Goal: Navigation & Orientation: Find specific page/section

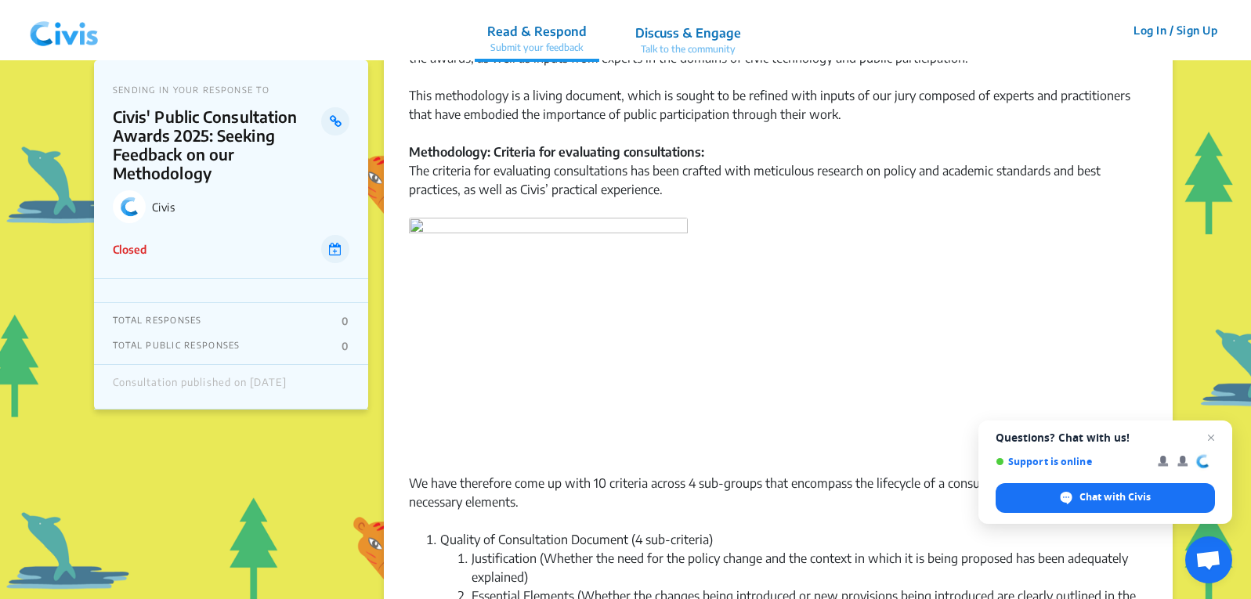
scroll to position [470, 0]
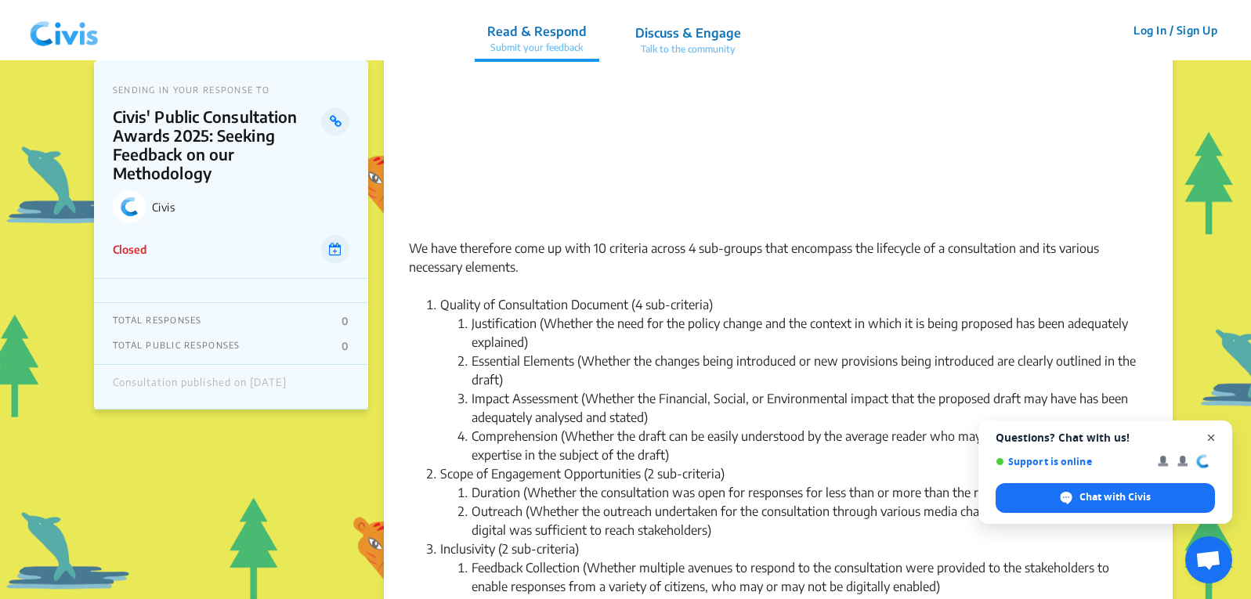
click at [1213, 432] on span "Close chat" at bounding box center [1212, 439] width 20 height 20
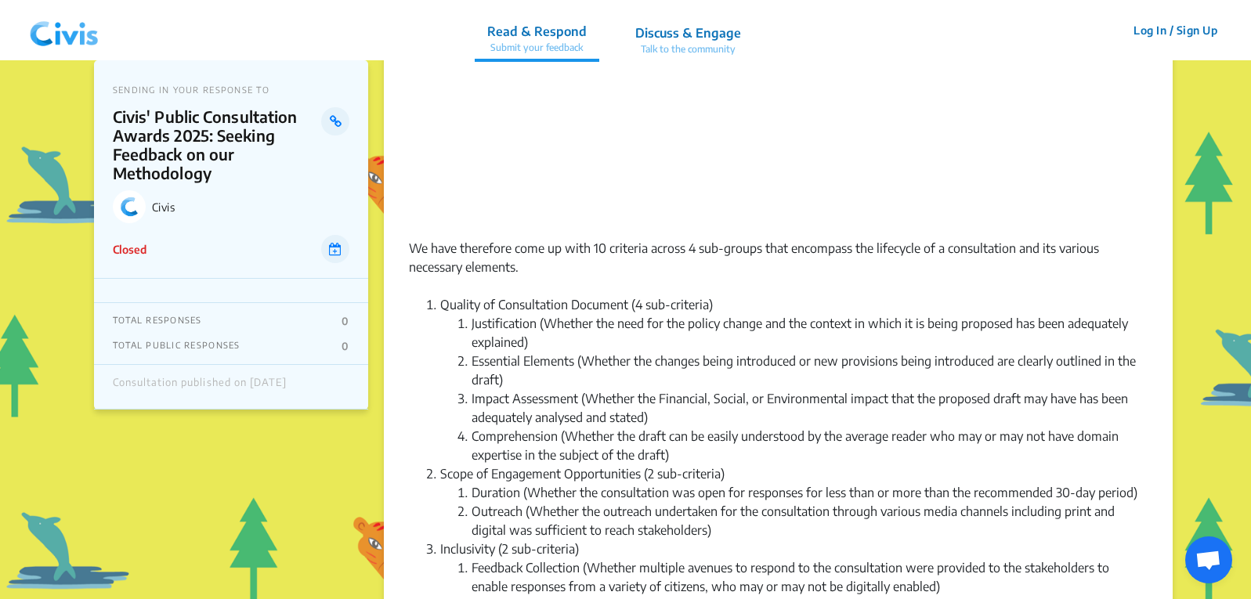
scroll to position [627, 0]
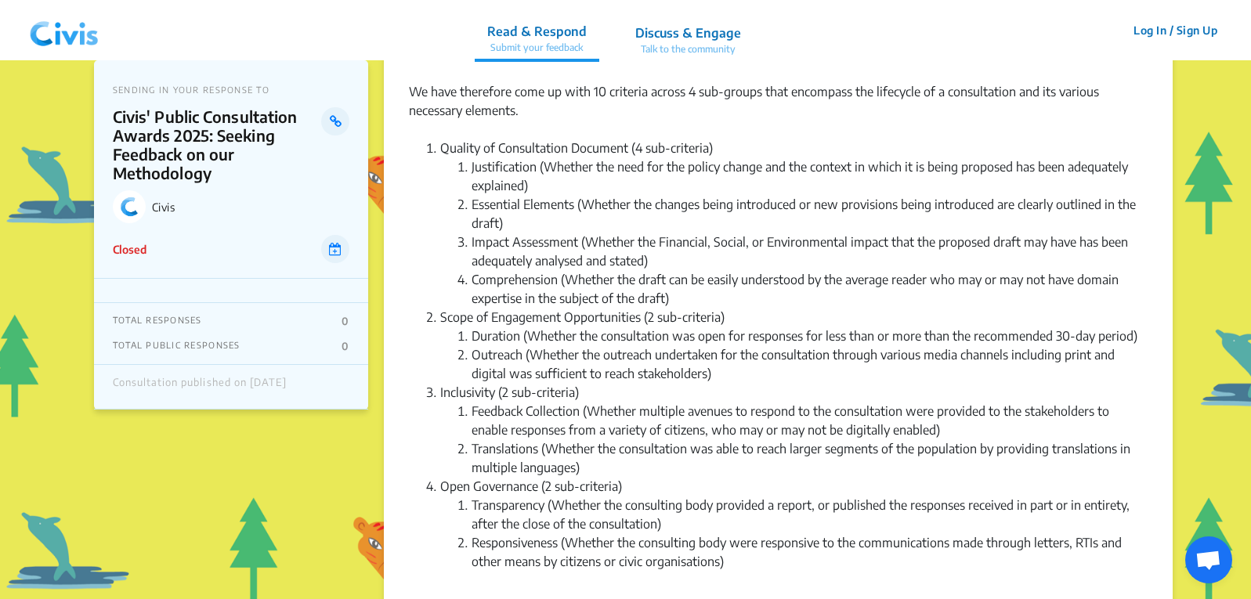
click at [707, 34] on p "Discuss & Engage" at bounding box center [688, 33] width 106 height 19
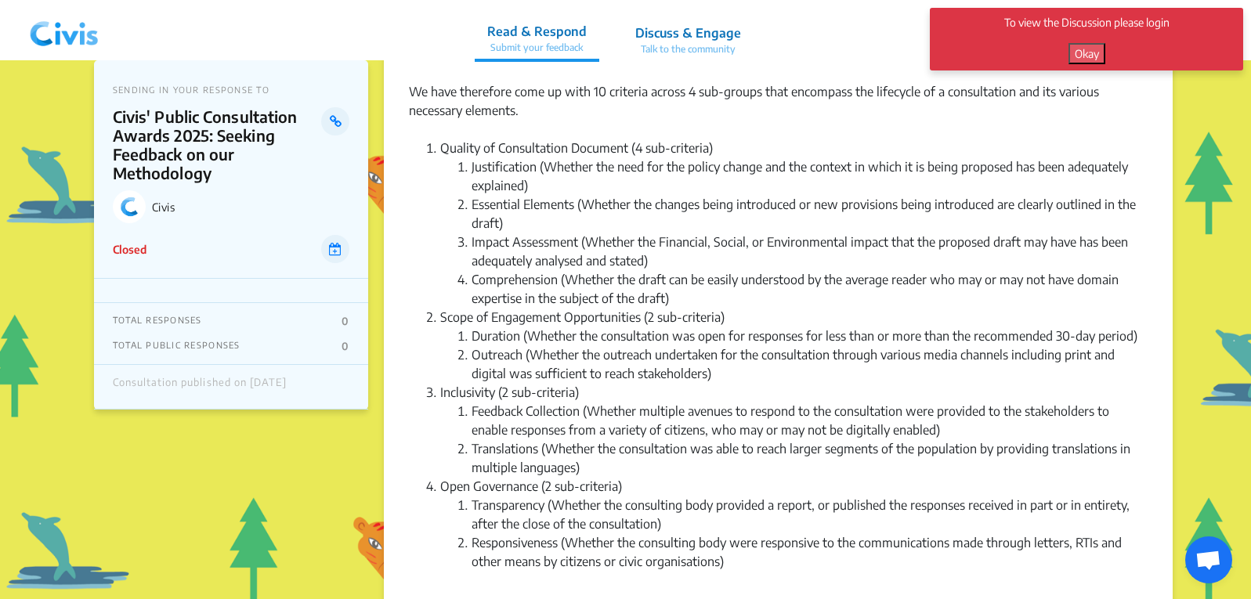
click at [1088, 53] on button "Okay" at bounding box center [1087, 53] width 37 height 21
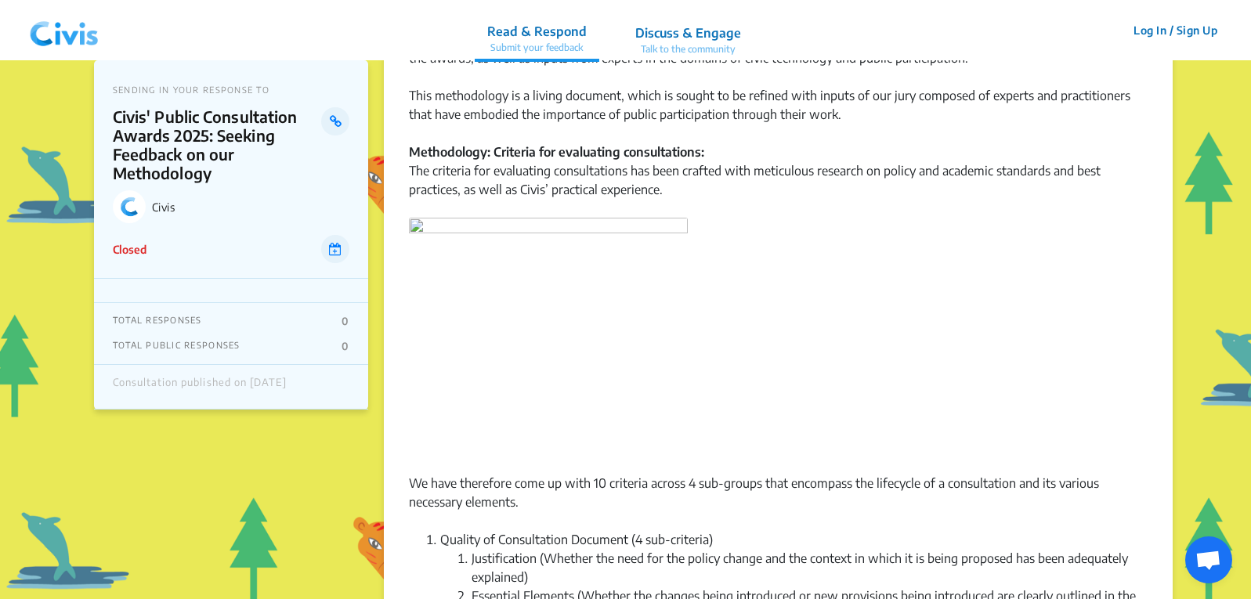
scroll to position [78, 0]
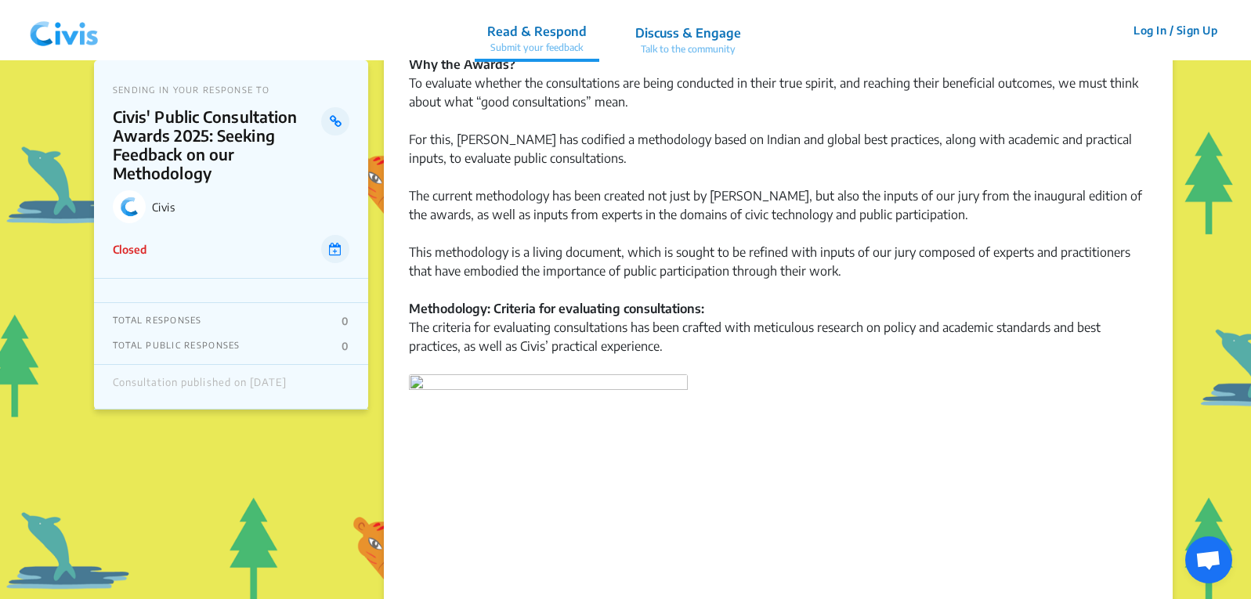
drag, startPoint x: 1179, startPoint y: 24, endPoint x: 1244, endPoint y: 26, distance: 65.1
click at [1244, 26] on nav "Read & Respond Submit your feedback Discuss & Engage Talk to the community Read…" at bounding box center [625, 30] width 1251 height 60
click at [1214, 26] on button "Log In / Sign Up" at bounding box center [1176, 30] width 104 height 24
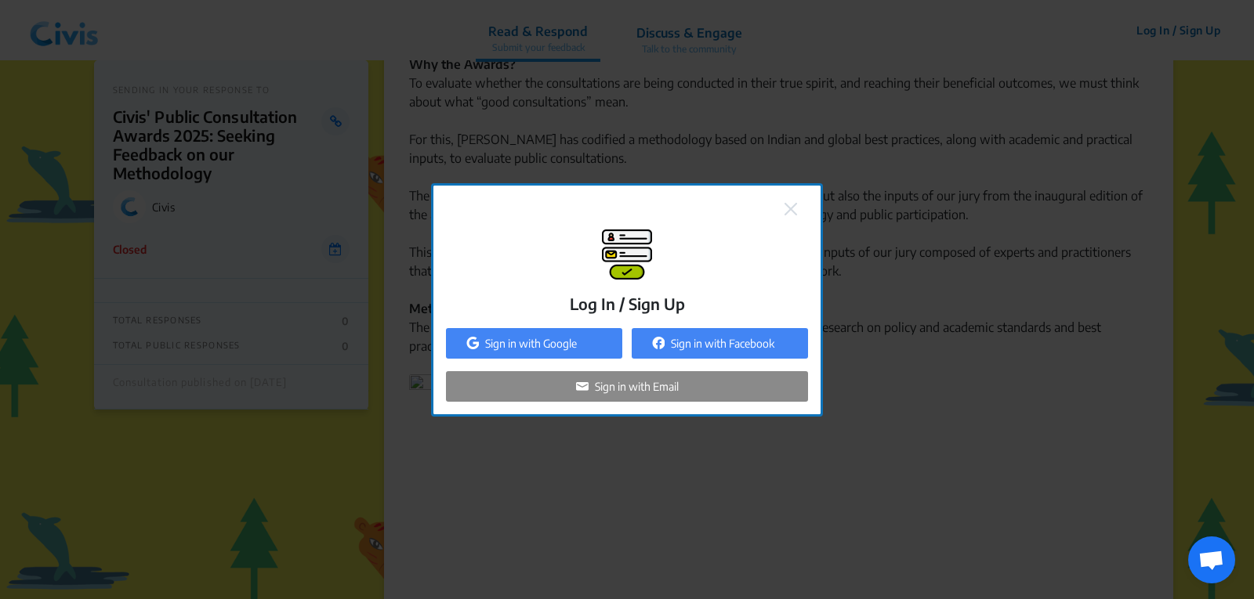
click at [796, 215] on img at bounding box center [790, 209] width 13 height 13
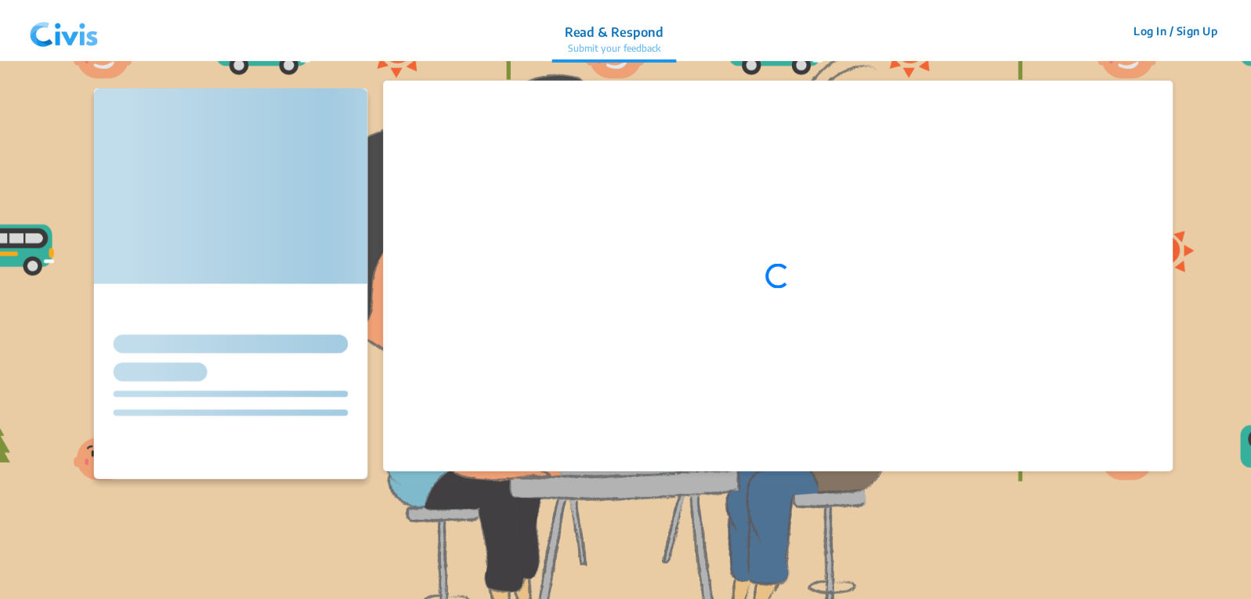
scroll to position [78, 0]
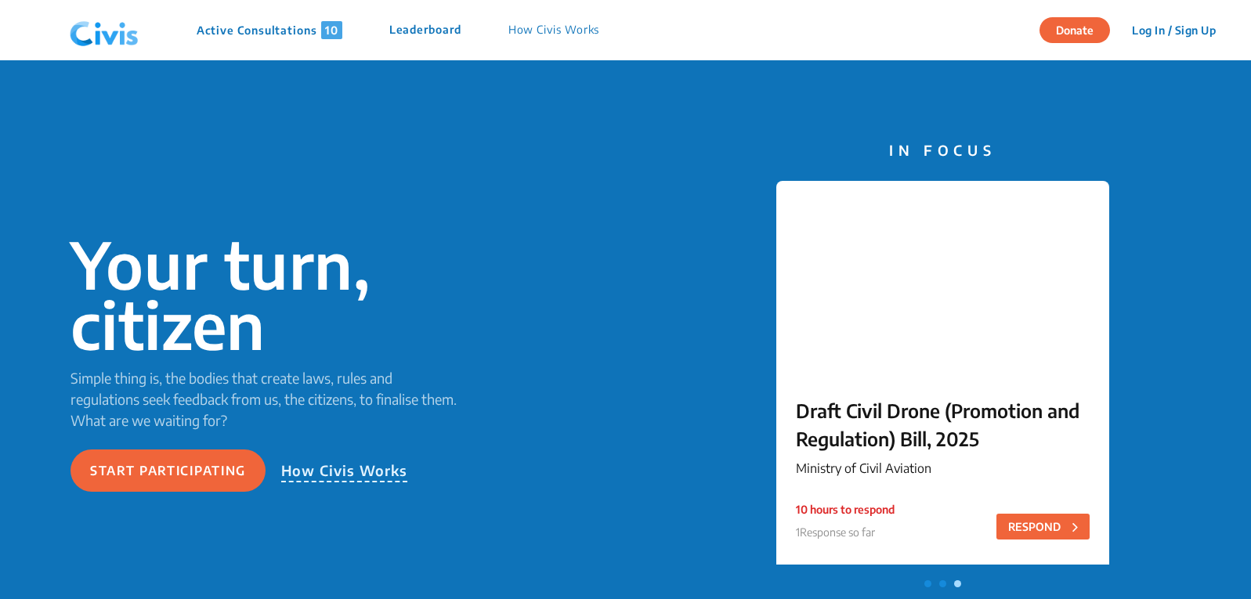
click at [173, 381] on p "Simple thing is, the bodies that create laws, rules and regulations seek feedba…" at bounding box center [265, 398] width 389 height 63
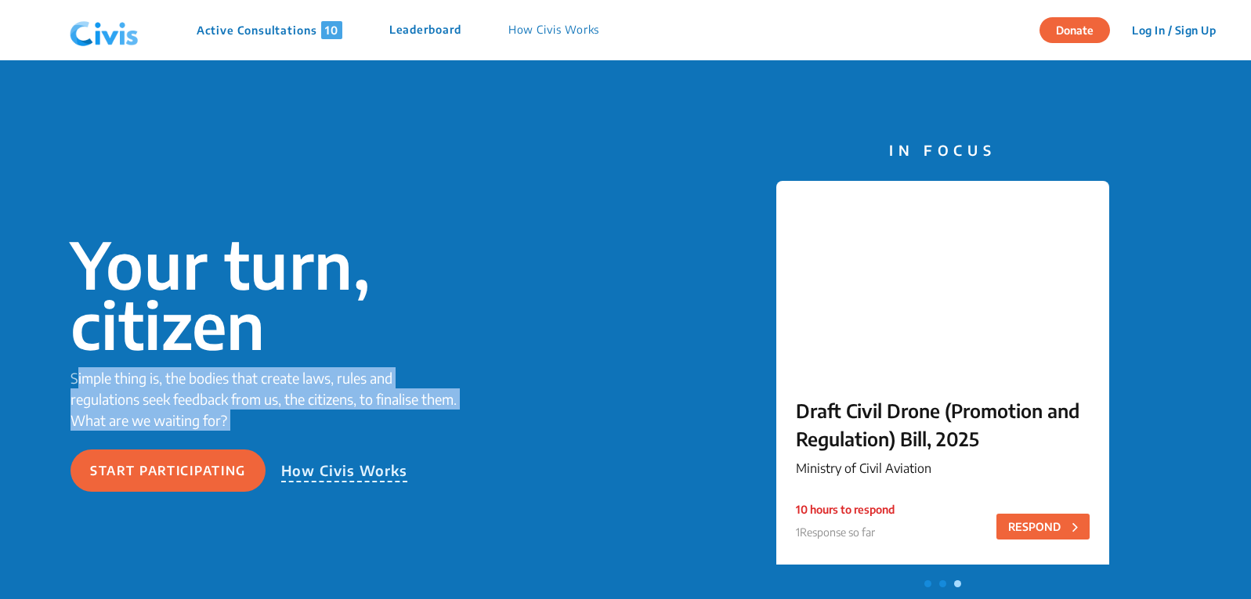
click at [173, 381] on p "Simple thing is, the bodies that create laws, rules and regulations seek feedba…" at bounding box center [265, 398] width 389 height 63
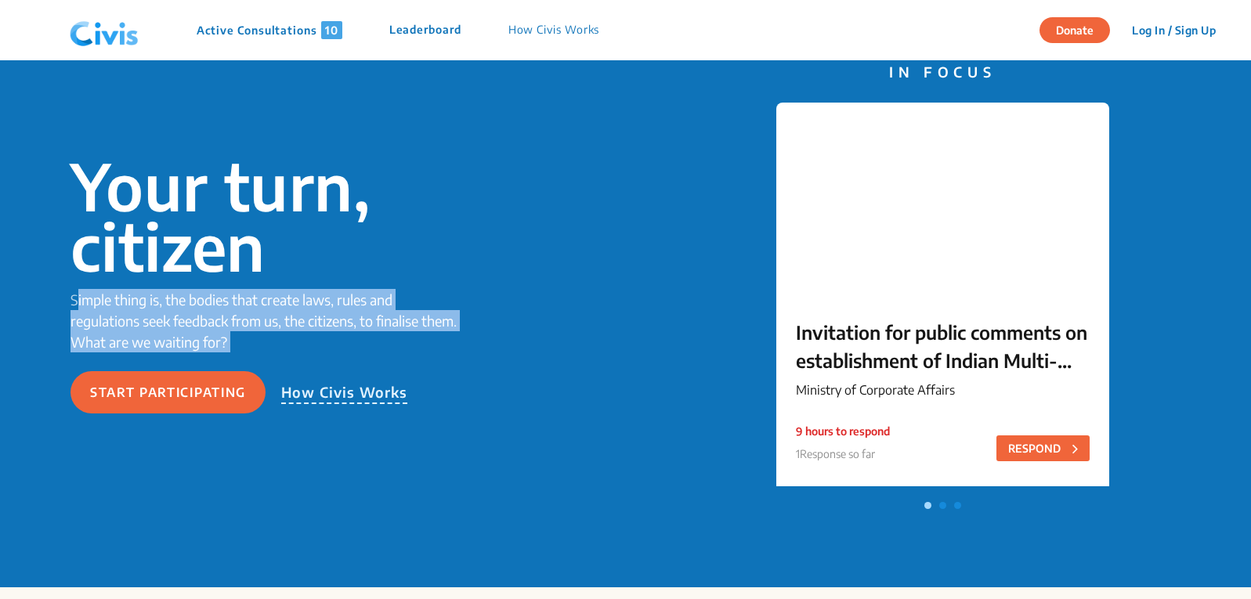
scroll to position [157, 0]
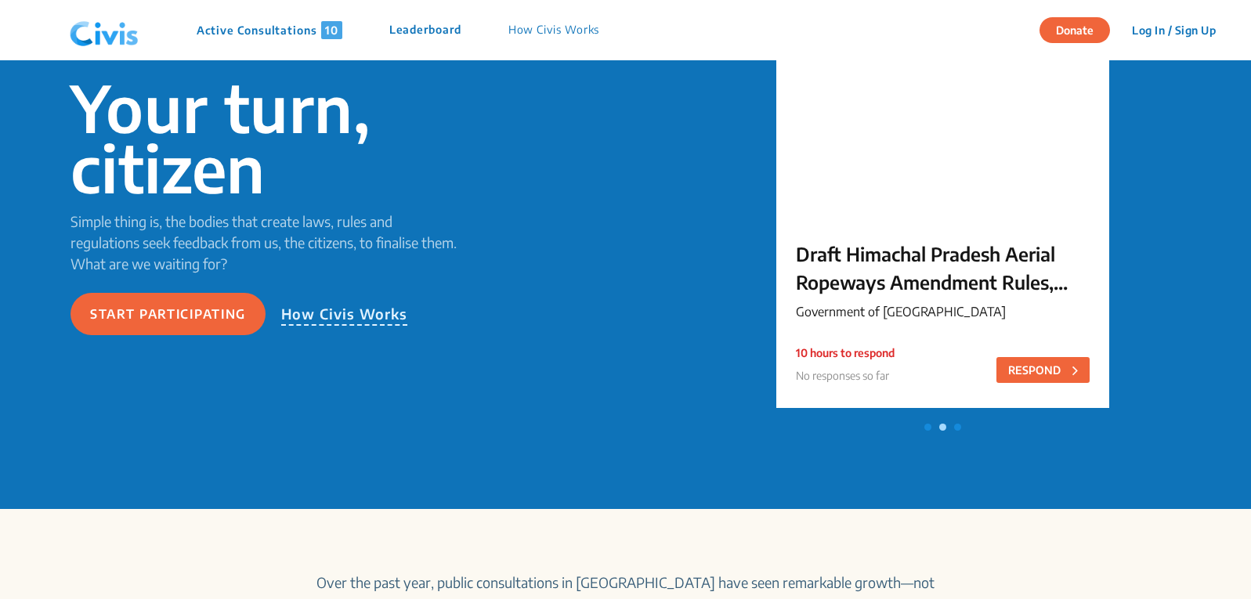
click at [962, 433] on div "Your turn, citizen Simple thing is, the bodies that create laws, rules and regu…" at bounding box center [625, 207] width 1251 height 606
click at [959, 425] on span at bounding box center [957, 427] width 7 height 7
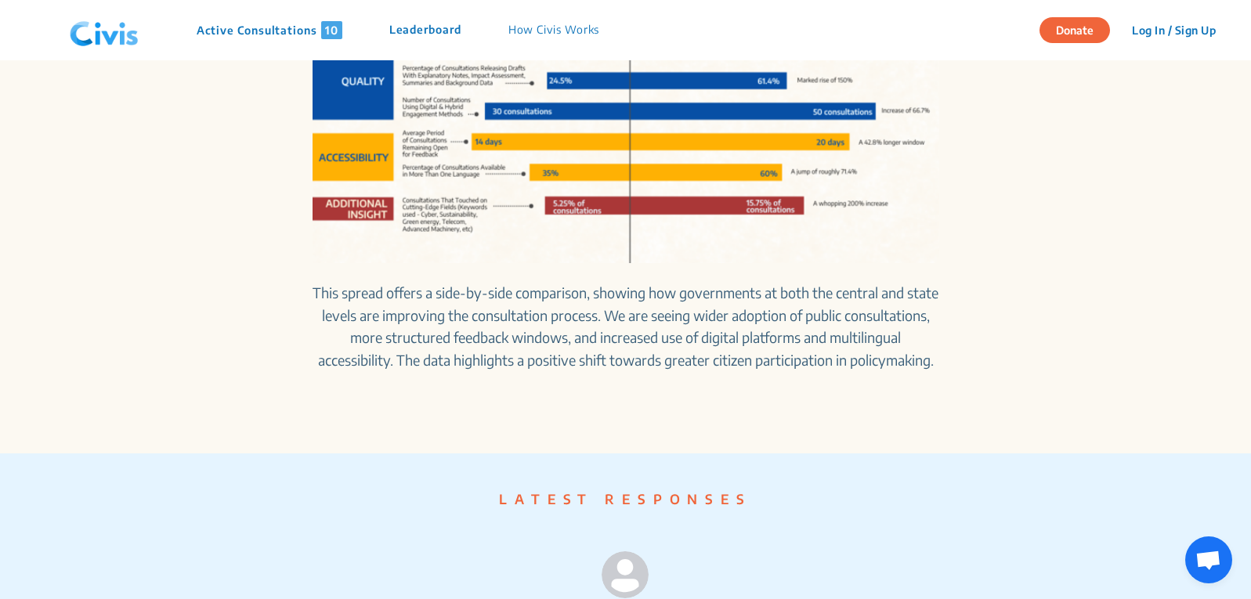
scroll to position [1019, 0]
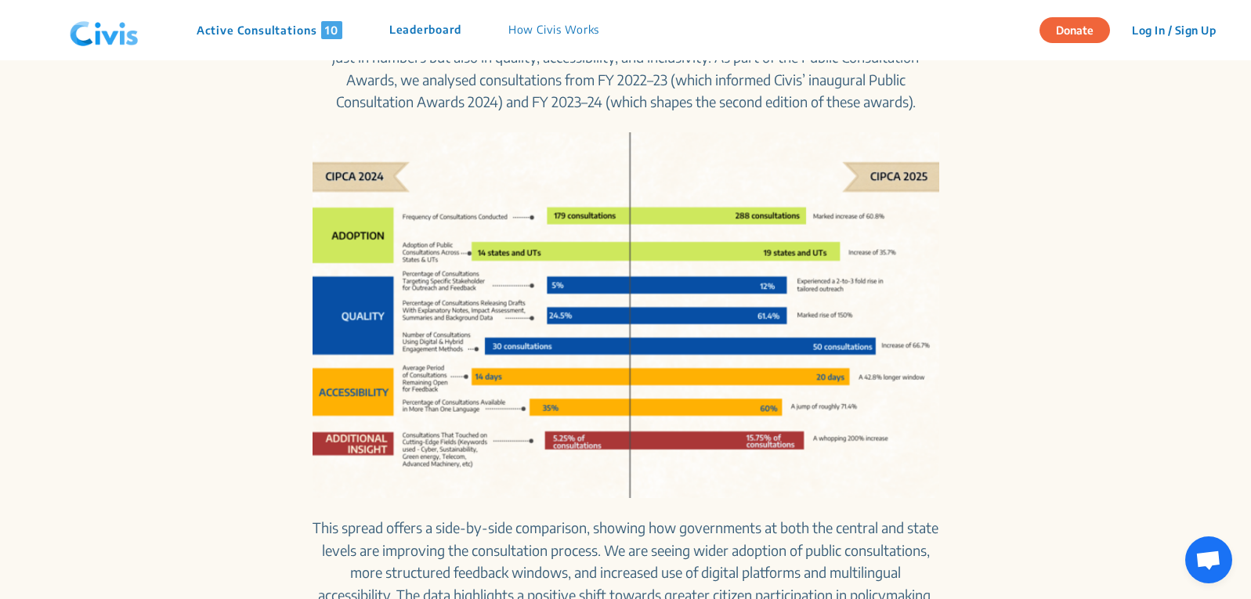
click at [650, 335] on img at bounding box center [626, 315] width 627 height 366
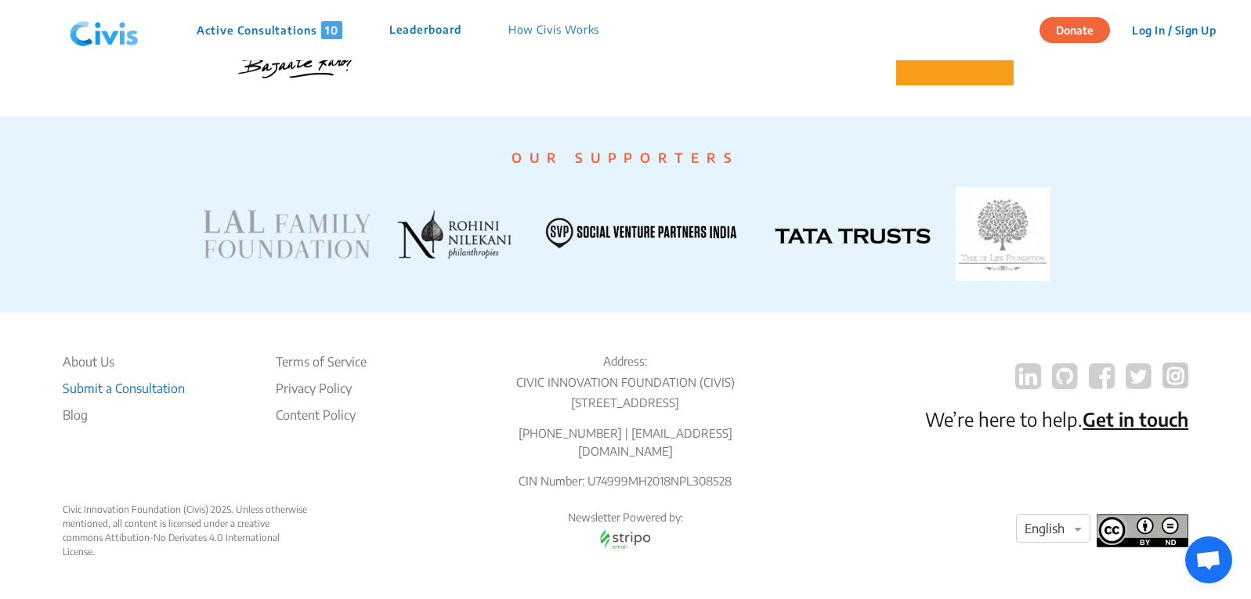
scroll to position [3001, 0]
click at [1070, 537] on div "× English" at bounding box center [1053, 529] width 74 height 28
click at [1070, 537] on div at bounding box center [1053, 529] width 73 height 20
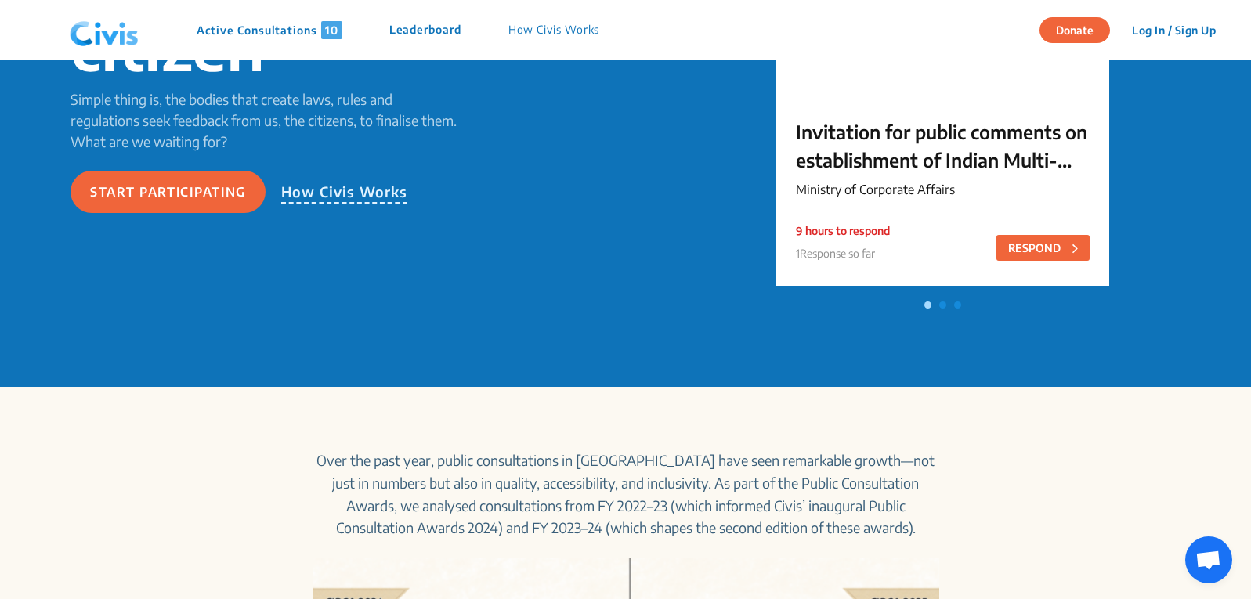
scroll to position [122, 0]
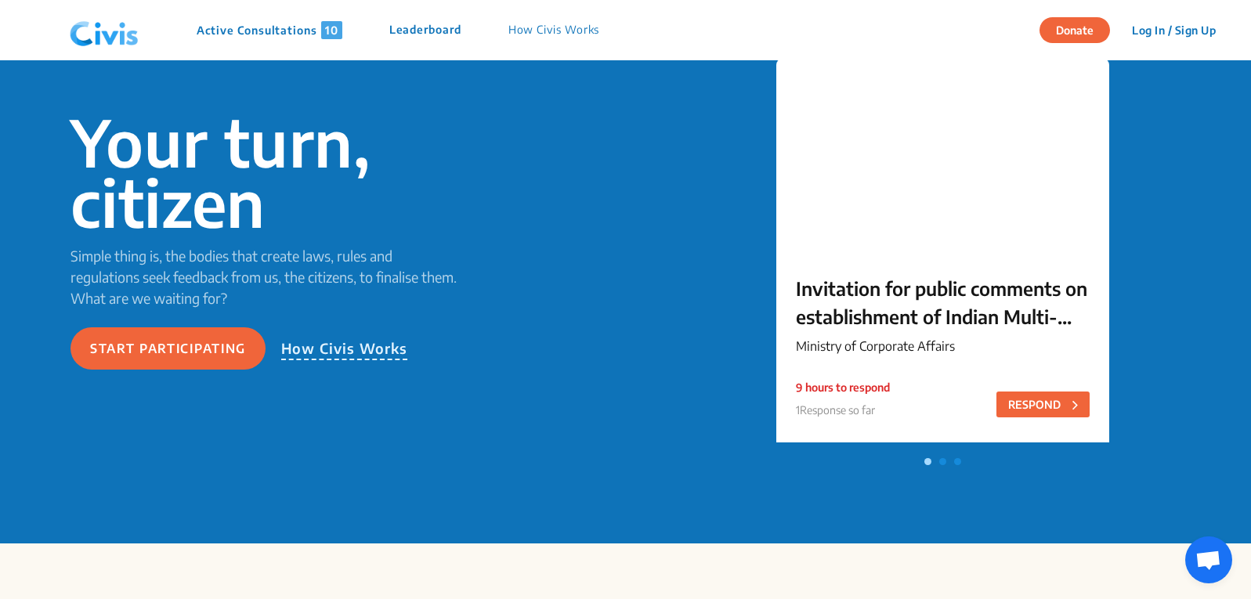
drag, startPoint x: 444, startPoint y: 29, endPoint x: 387, endPoint y: 40, distance: 58.2
click at [387, 40] on div "Active Consultations 10 Leaderboard How Civis Works" at bounding box center [342, 30] width 559 height 47
click at [269, 34] on p "Active Consultations 10" at bounding box center [270, 30] width 146 height 18
click at [268, 34] on p "Active Consultations 10" at bounding box center [270, 30] width 146 height 18
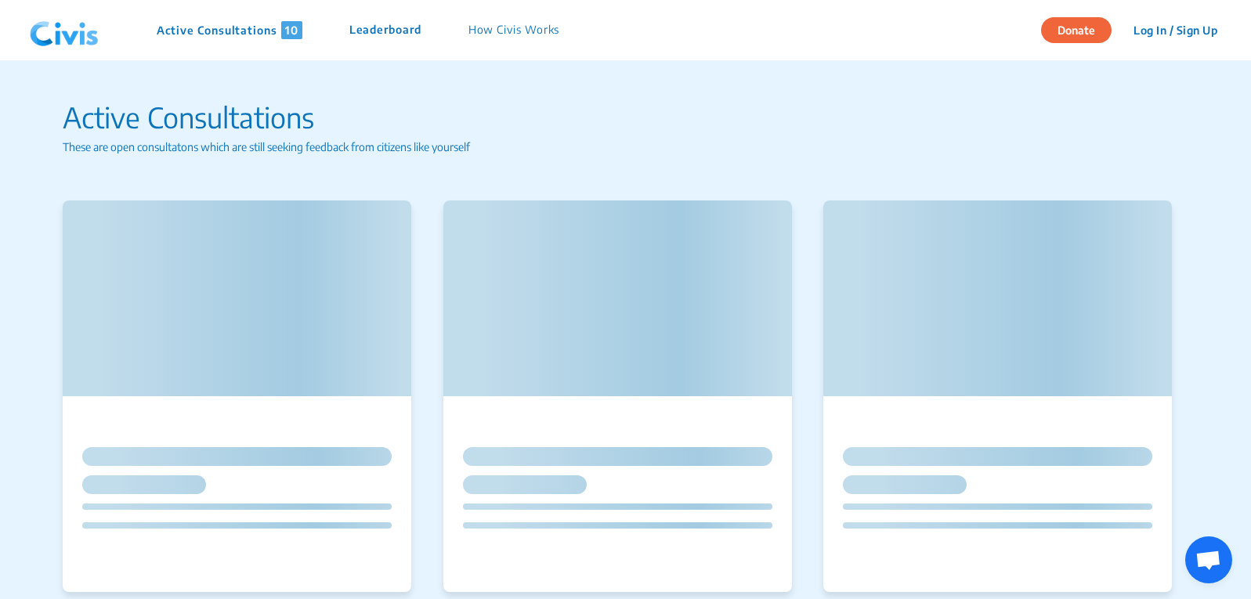
click at [268, 34] on p "Active Consultations 10" at bounding box center [230, 30] width 146 height 18
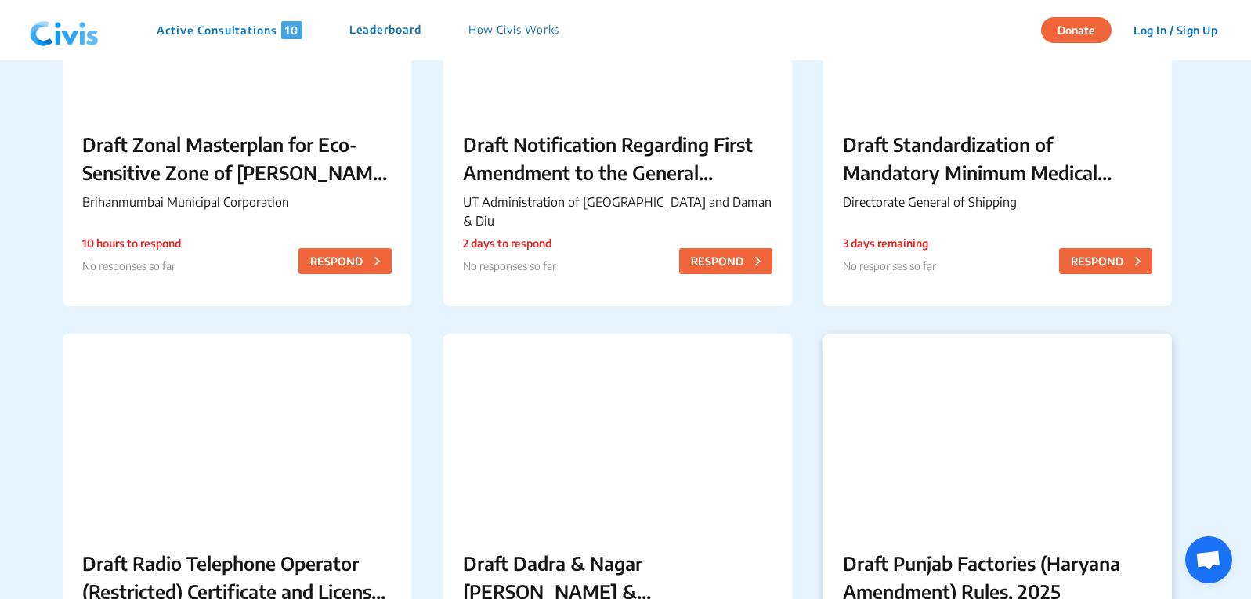
scroll to position [470, 0]
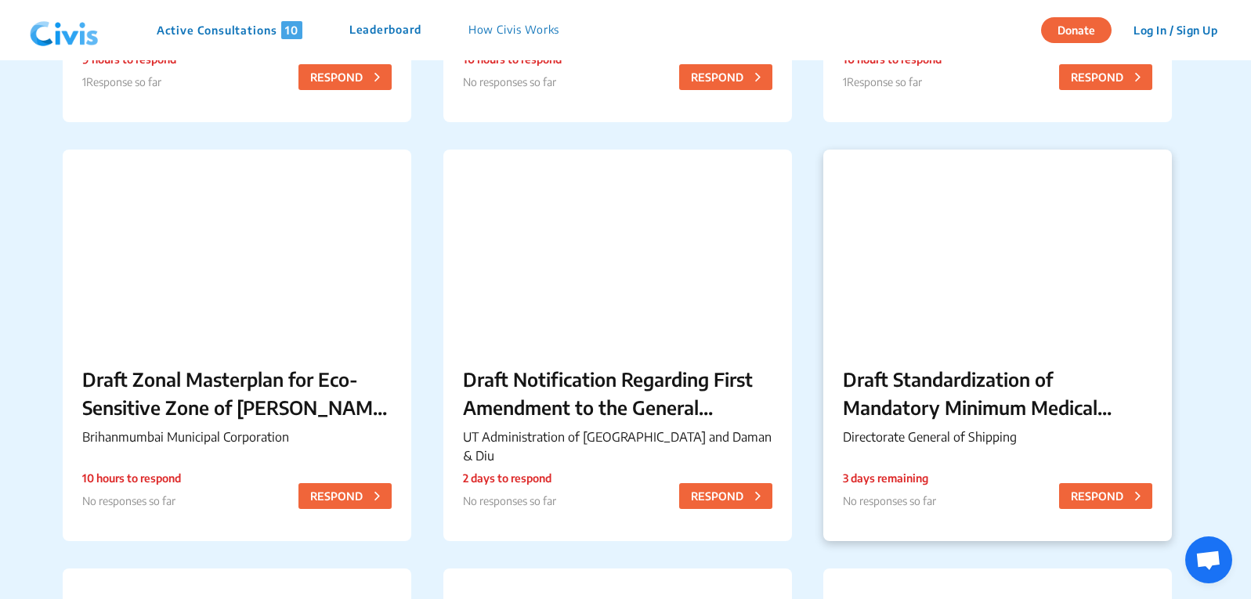
drag, startPoint x: 951, startPoint y: 401, endPoint x: 892, endPoint y: 409, distance: 60.1
click at [892, 409] on p "Draft Standardization of Mandatory Minimum Medical Investigations for Indian Se…" at bounding box center [998, 393] width 310 height 56
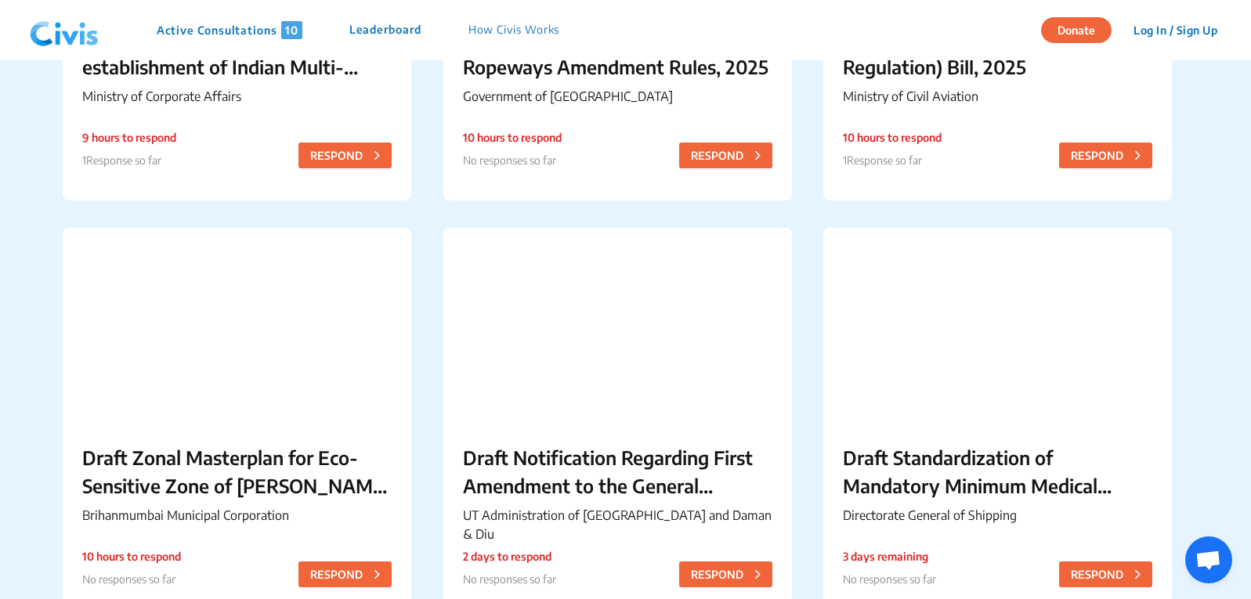
scroll to position [157, 0]
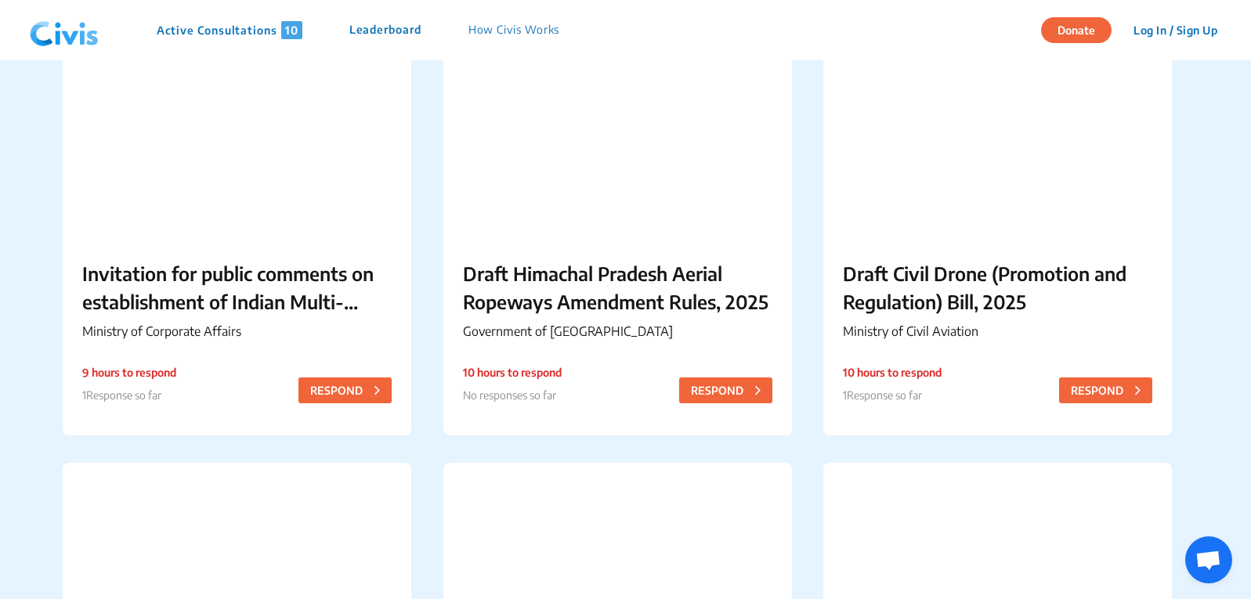
click at [408, 37] on p "Leaderboard" at bounding box center [385, 30] width 72 height 18
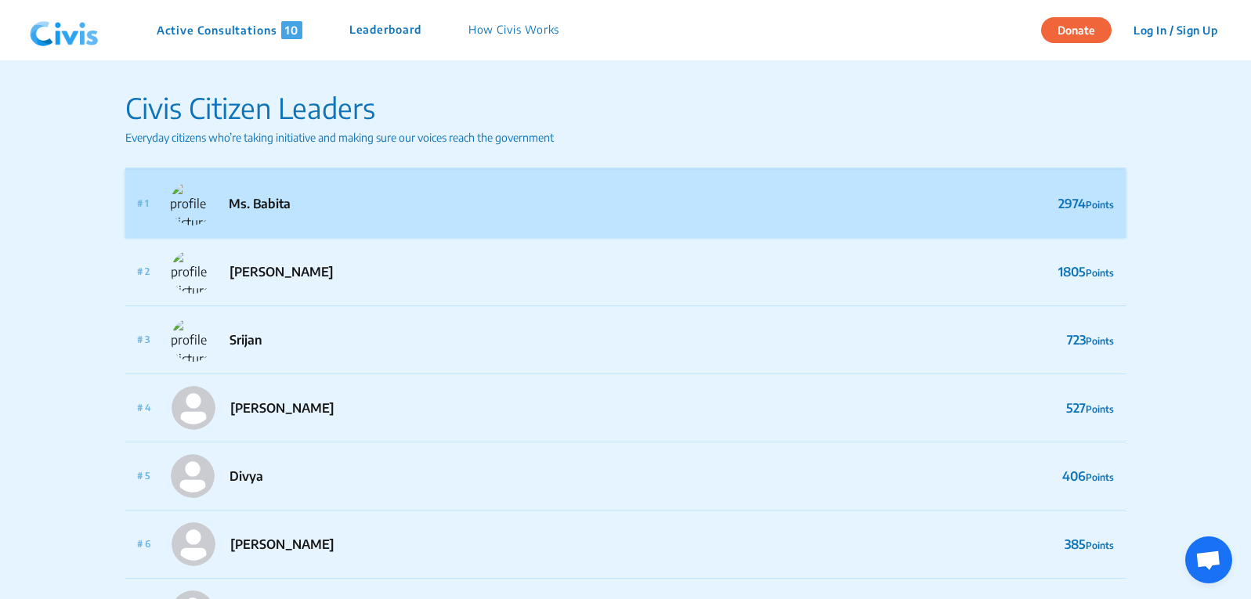
click at [279, 209] on p "Ms. Babita" at bounding box center [260, 203] width 62 height 19
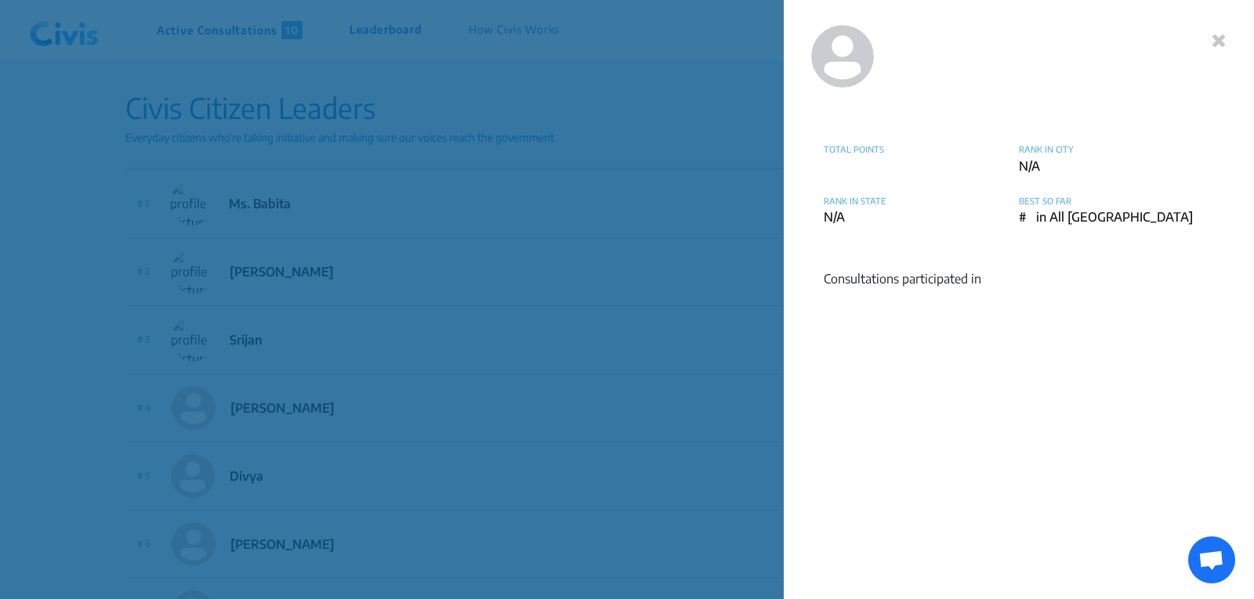
click at [1219, 44] on icon at bounding box center [1218, 40] width 15 height 19
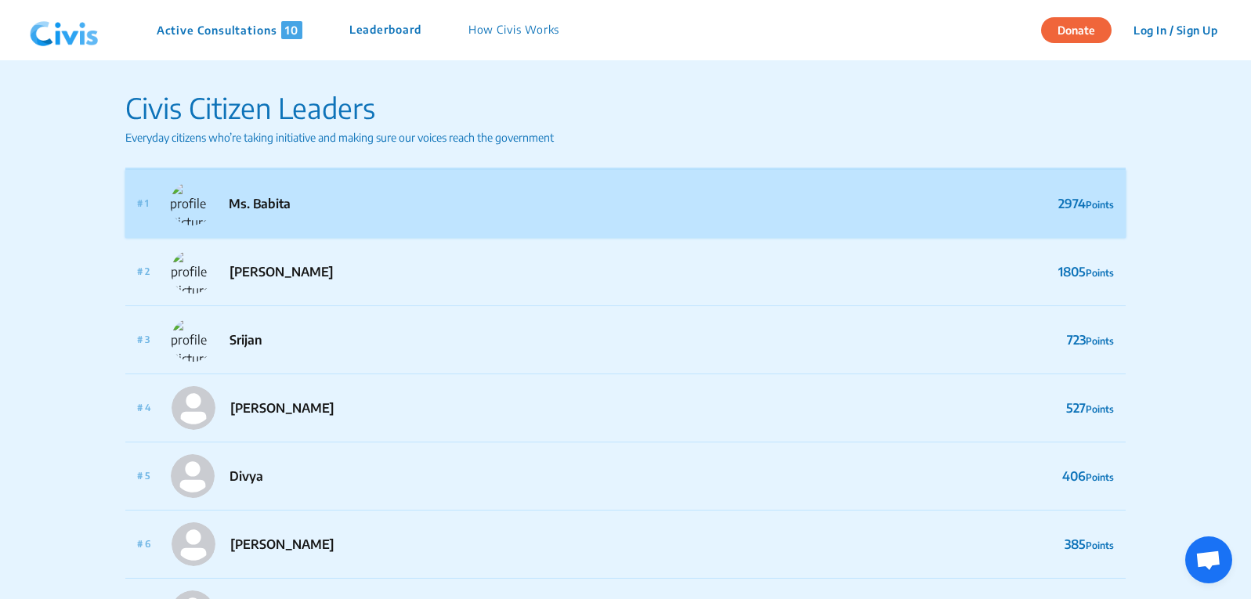
click at [1088, 209] on span "Points" at bounding box center [1100, 205] width 28 height 12
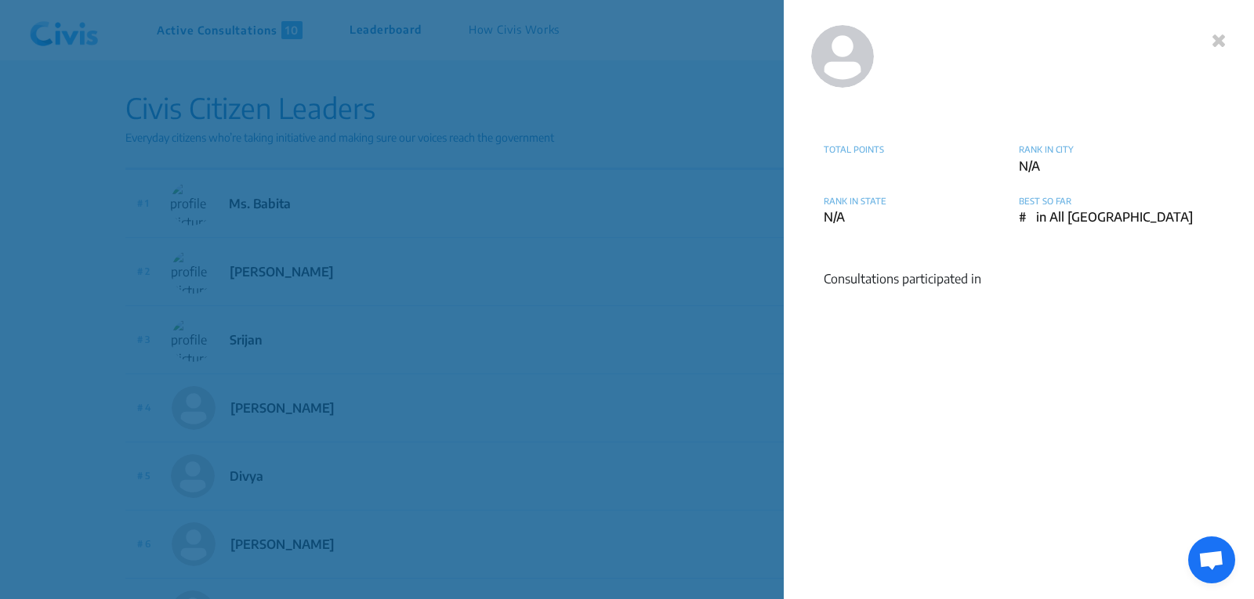
click at [1212, 43] on icon at bounding box center [1218, 40] width 15 height 19
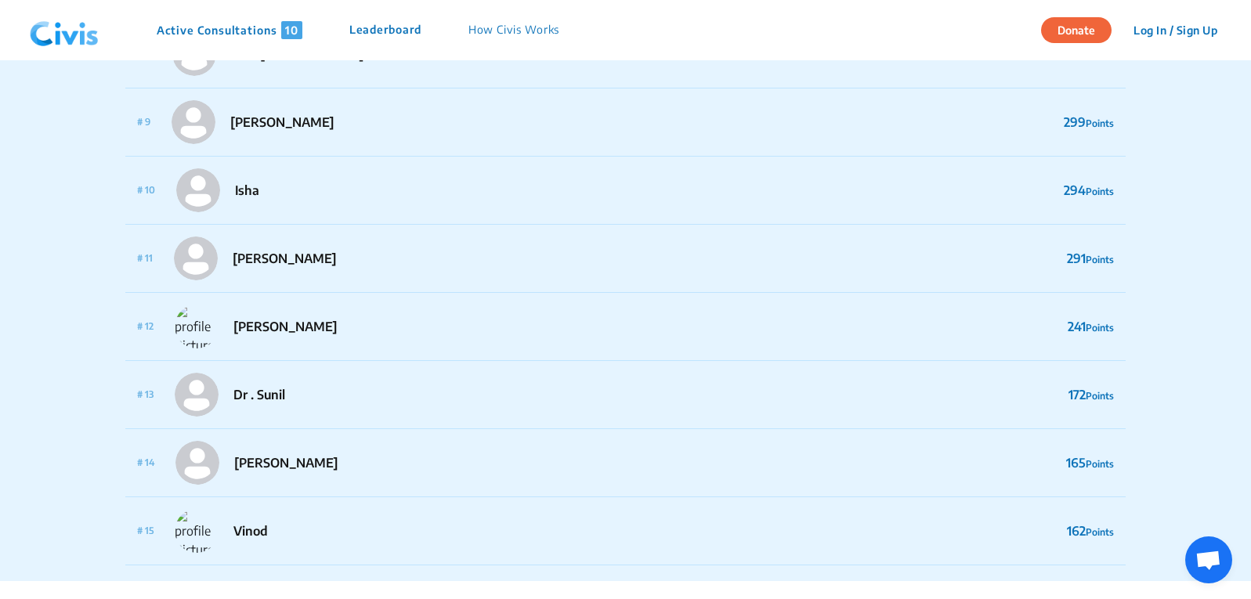
scroll to position [896, 0]
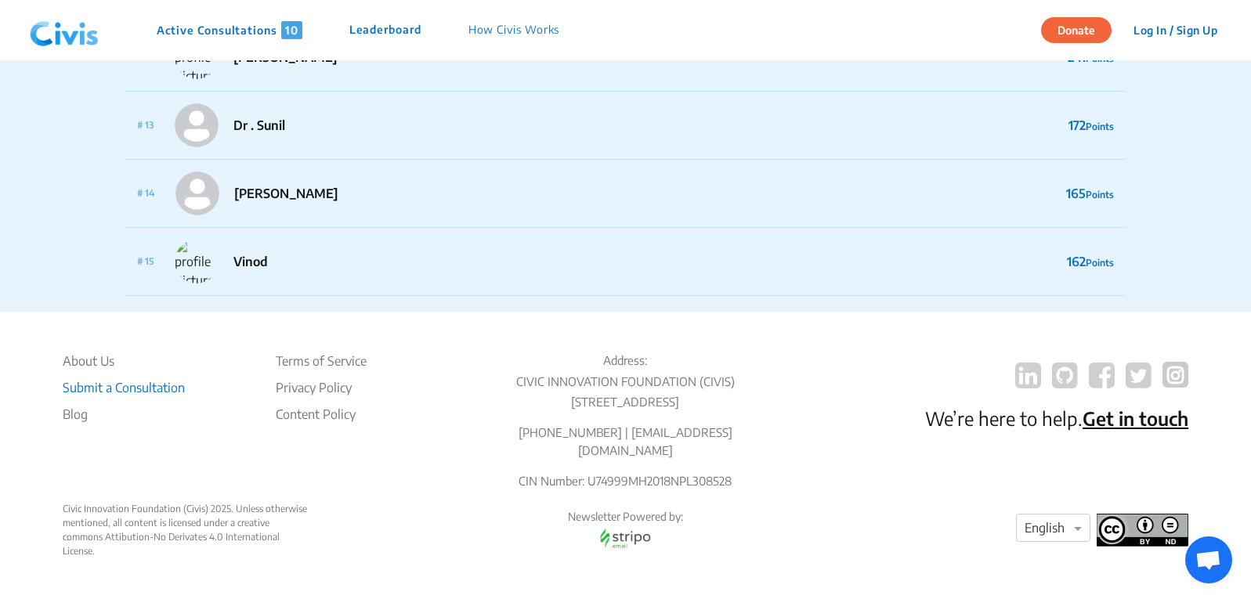
click at [155, 390] on li "Submit a Consultation" at bounding box center [124, 387] width 122 height 19
click at [149, 387] on li "Submit a Consultation" at bounding box center [124, 387] width 122 height 19
